Goal: Navigation & Orientation: Find specific page/section

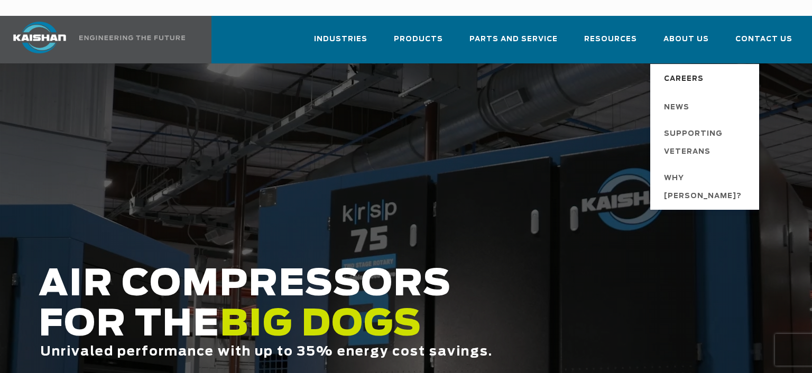
click at [680, 70] on span "Careers" at bounding box center [684, 79] width 40 height 18
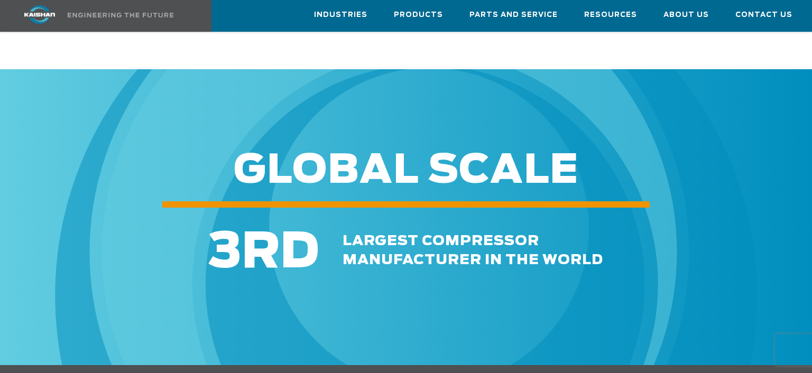
scroll to position [279, 0]
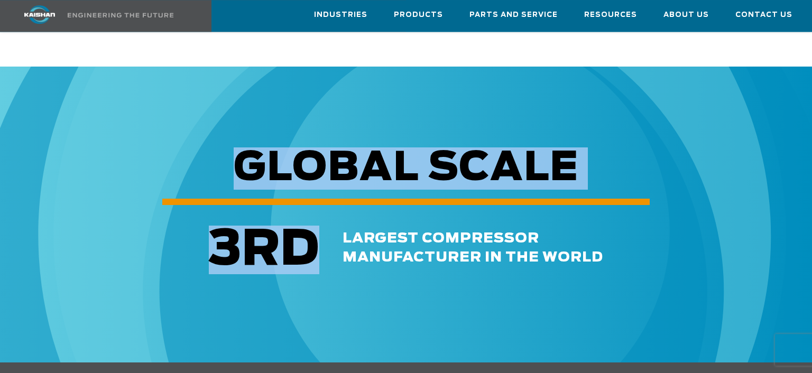
drag, startPoint x: 811, startPoint y: 49, endPoint x: 798, endPoint y: 207, distance: 159.1
click at [798, 207] on div "GLOBAL SCALE 3 RD largest compressor manufacturer in the world" at bounding box center [406, 211] width 812 height 127
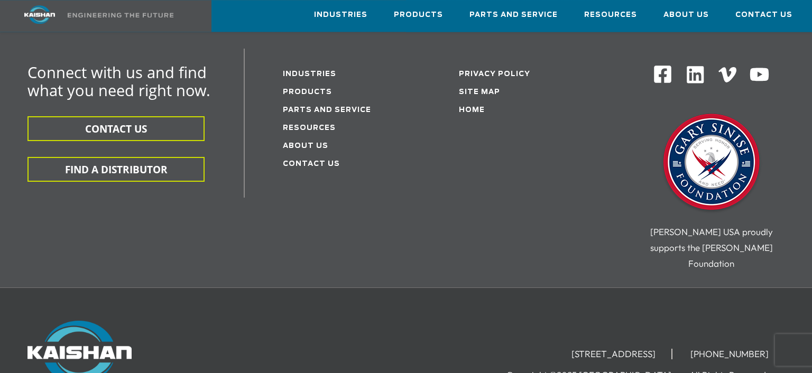
scroll to position [699, 0]
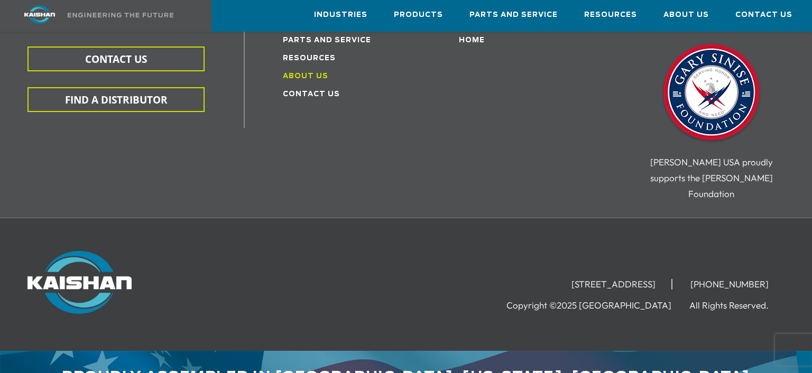
click at [320, 73] on link "About Us" at bounding box center [305, 76] width 45 height 7
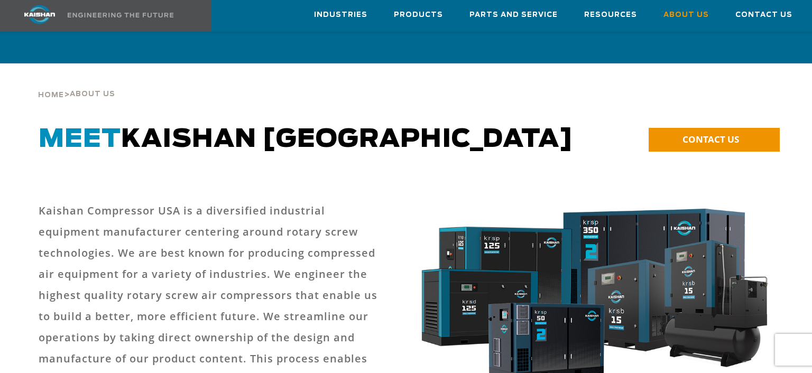
scroll to position [1291, 0]
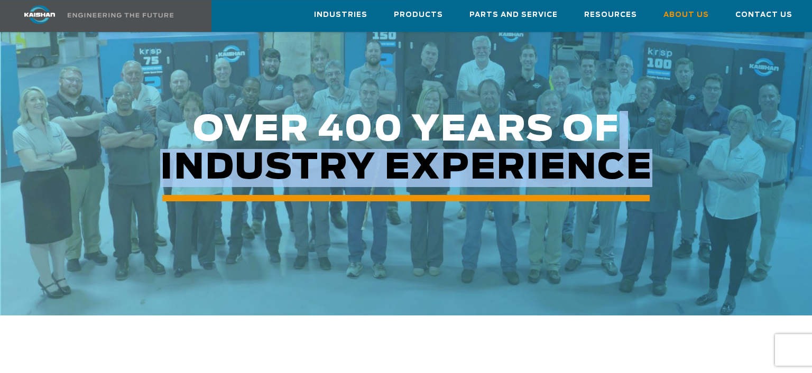
drag, startPoint x: 0, startPoint y: 0, endPoint x: 793, endPoint y: 130, distance: 803.6
click at [793, 130] on h5 "Over 400 years of industry experience" at bounding box center [406, 154] width 812 height 86
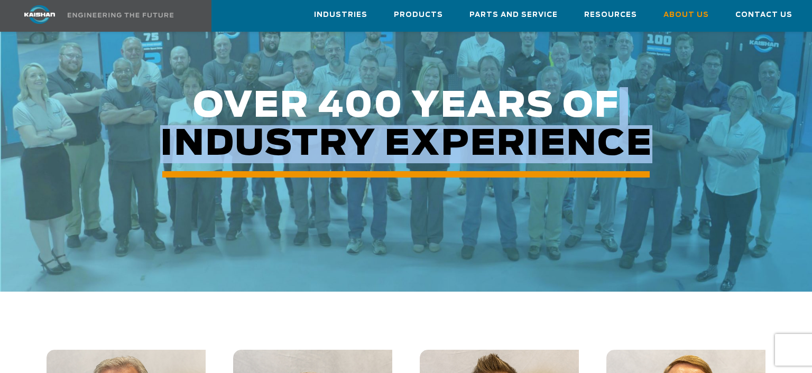
scroll to position [1343, 0]
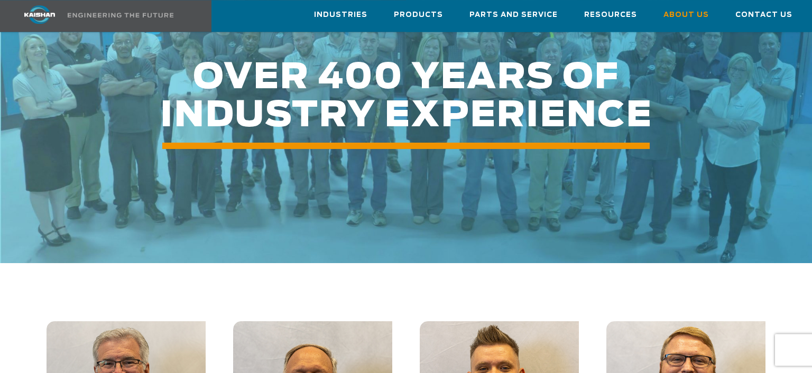
click at [798, 165] on div at bounding box center [406, 104] width 812 height 317
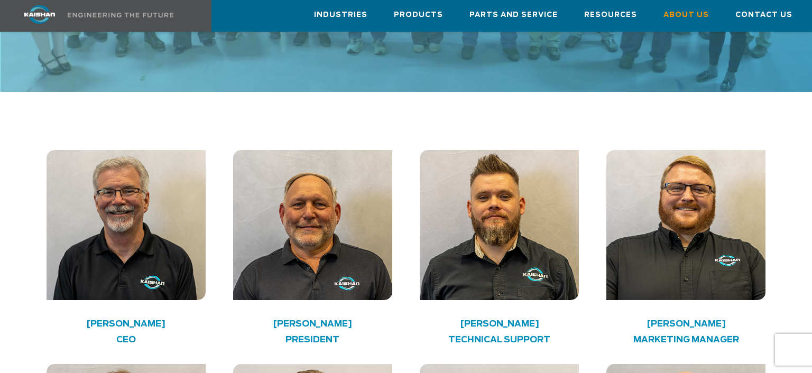
scroll to position [1572, 0]
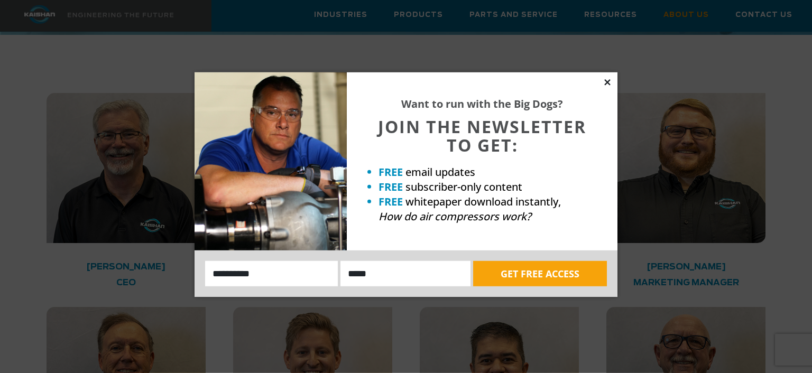
click at [606, 81] on icon at bounding box center [607, 82] width 6 height 6
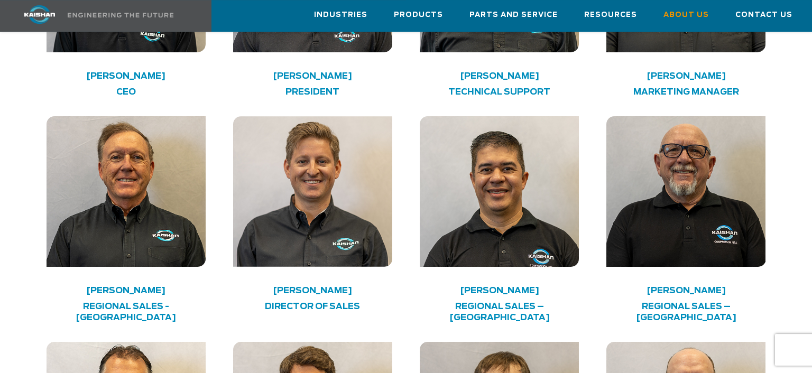
scroll to position [1820, 0]
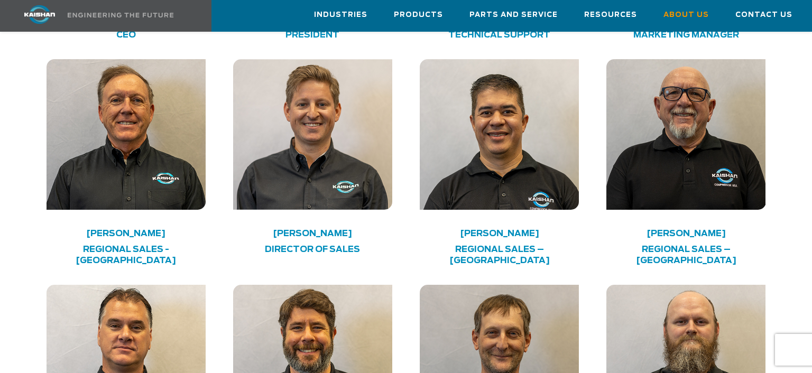
drag, startPoint x: 802, startPoint y: 182, endPoint x: 798, endPoint y: 204, distance: 21.9
click at [798, 204] on div "**********" at bounding box center [406, 69] width 812 height 3529
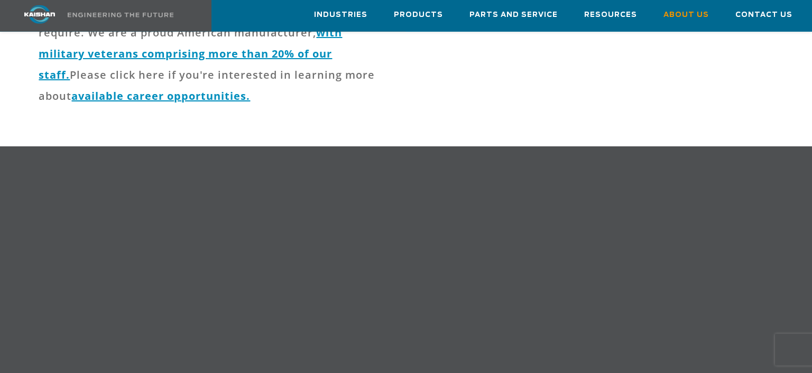
scroll to position [0, 0]
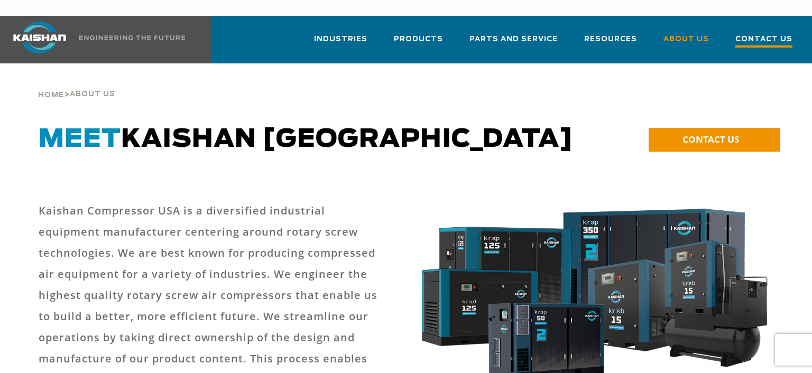
click at [740, 33] on span "Contact Us" at bounding box center [763, 40] width 57 height 14
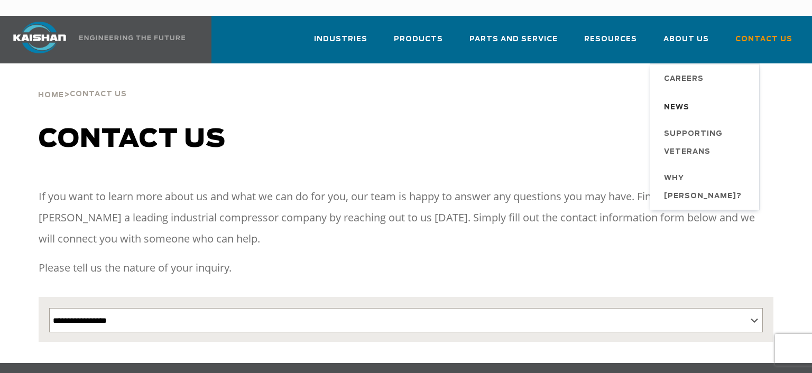
click at [686, 99] on span "News" at bounding box center [676, 108] width 25 height 18
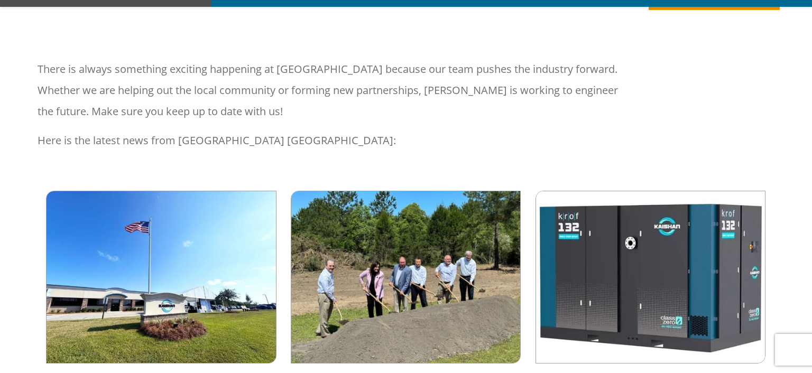
scroll to position [224, 0]
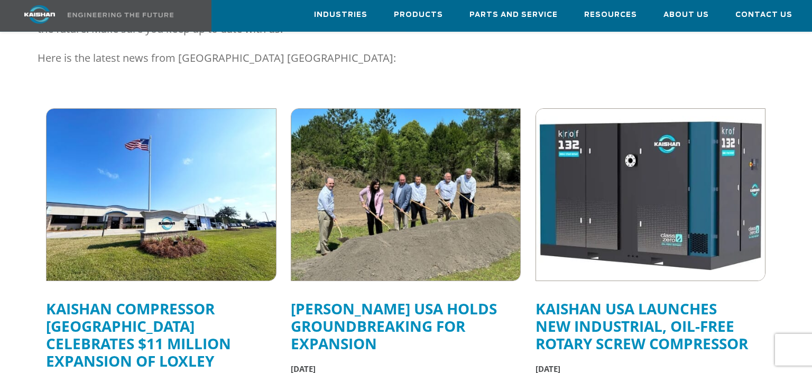
drag, startPoint x: 803, startPoint y: 76, endPoint x: 801, endPoint y: 84, distance: 8.1
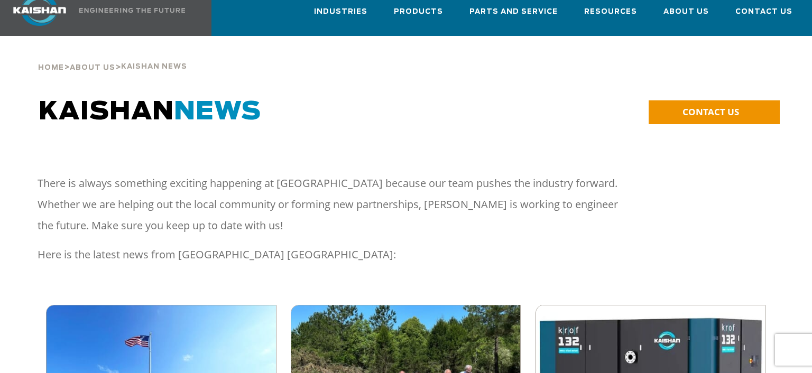
scroll to position [0, 0]
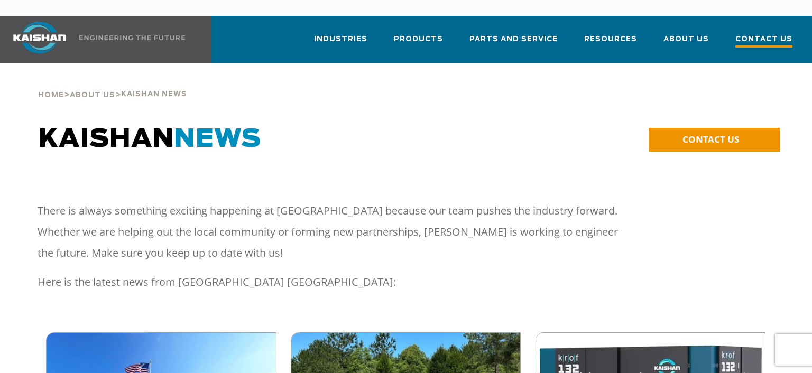
click at [765, 33] on span "Contact Us" at bounding box center [763, 40] width 57 height 14
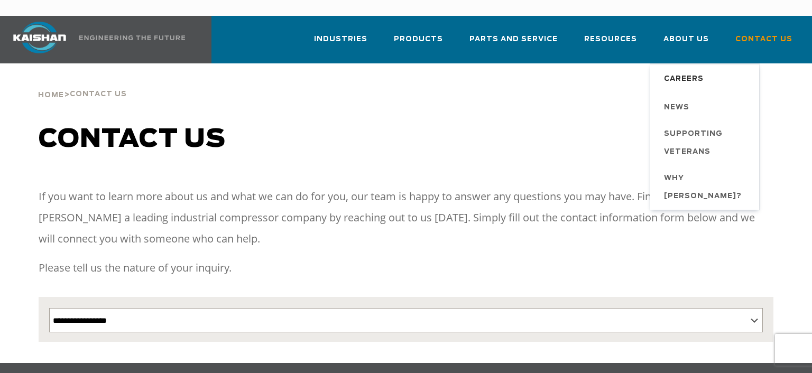
click at [682, 70] on span "Careers" at bounding box center [684, 79] width 40 height 18
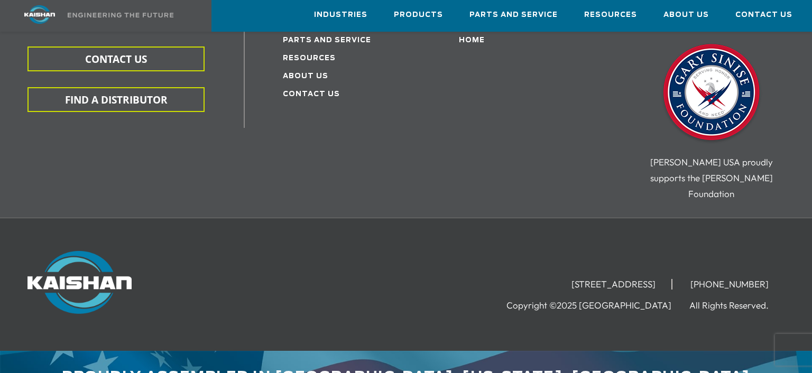
scroll to position [44, 0]
